Goal: Check status: Check status

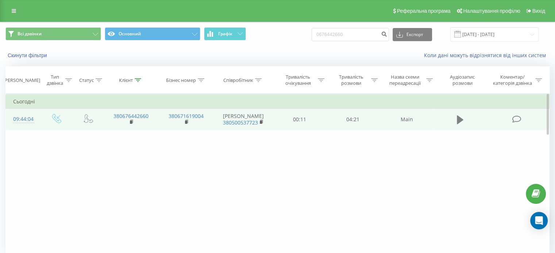
click at [461, 123] on icon at bounding box center [460, 120] width 7 height 9
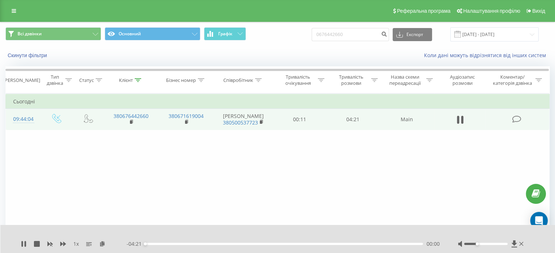
click at [476, 245] on div at bounding box center [485, 244] width 43 height 2
click at [23, 245] on icon at bounding box center [24, 244] width 6 height 6
click at [20, 244] on div "1 x - 04:20 00:01 00:01" at bounding box center [277, 239] width 555 height 28
click at [22, 244] on icon at bounding box center [24, 244] width 4 height 6
click at [23, 245] on icon at bounding box center [24, 244] width 6 height 6
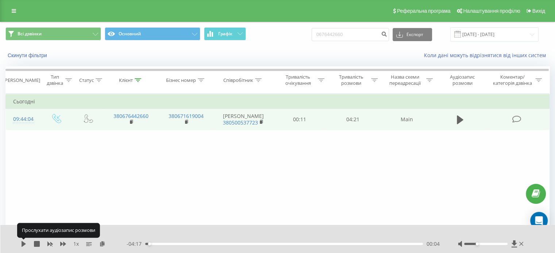
click at [23, 245] on icon at bounding box center [24, 244] width 4 height 6
click at [23, 245] on icon at bounding box center [24, 244] width 6 height 6
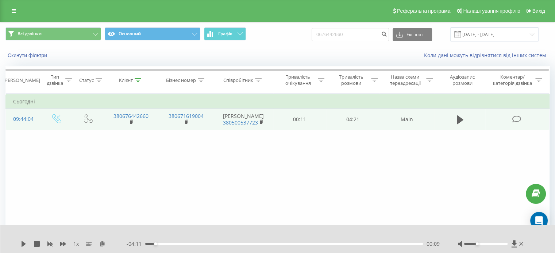
click at [23, 245] on icon at bounding box center [24, 244] width 4 height 6
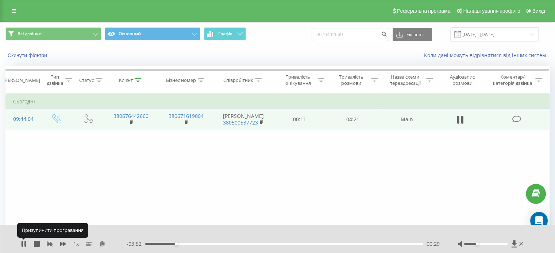
click at [23, 245] on icon at bounding box center [24, 244] width 6 height 6
click at [168, 244] on div "00:29" at bounding box center [283, 244] width 277 height 2
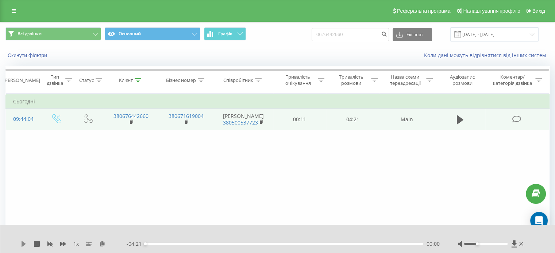
click at [23, 244] on icon at bounding box center [24, 244] width 4 height 6
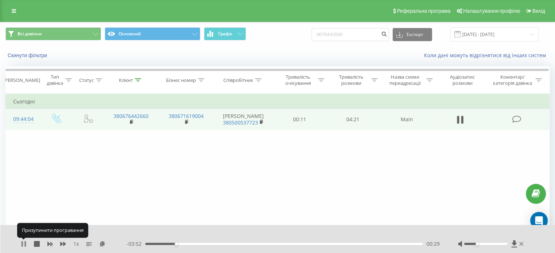
click at [24, 244] on icon at bounding box center [24, 244] width 6 height 6
